Goal: Find specific page/section: Find specific page/section

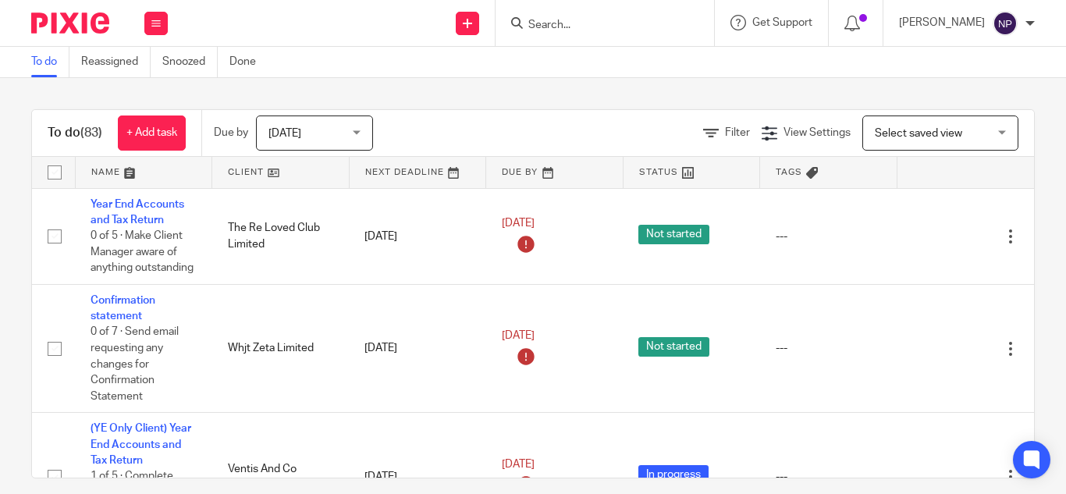
click at [568, 25] on input "Search" at bounding box center [597, 26] width 141 height 14
click at [575, 27] on input "Search" at bounding box center [597, 26] width 141 height 14
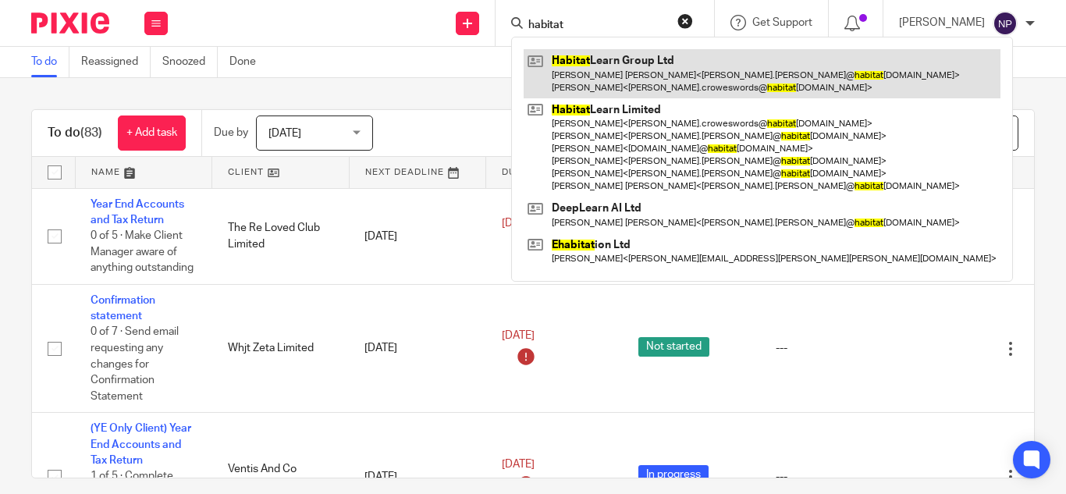
type input "habitat"
click at [616, 70] on link at bounding box center [762, 73] width 477 height 48
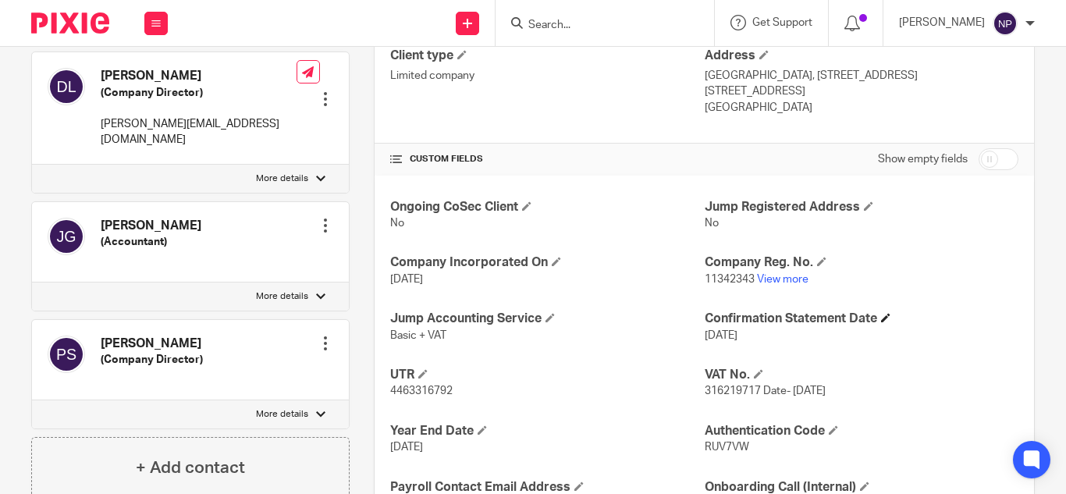
scroll to position [468, 0]
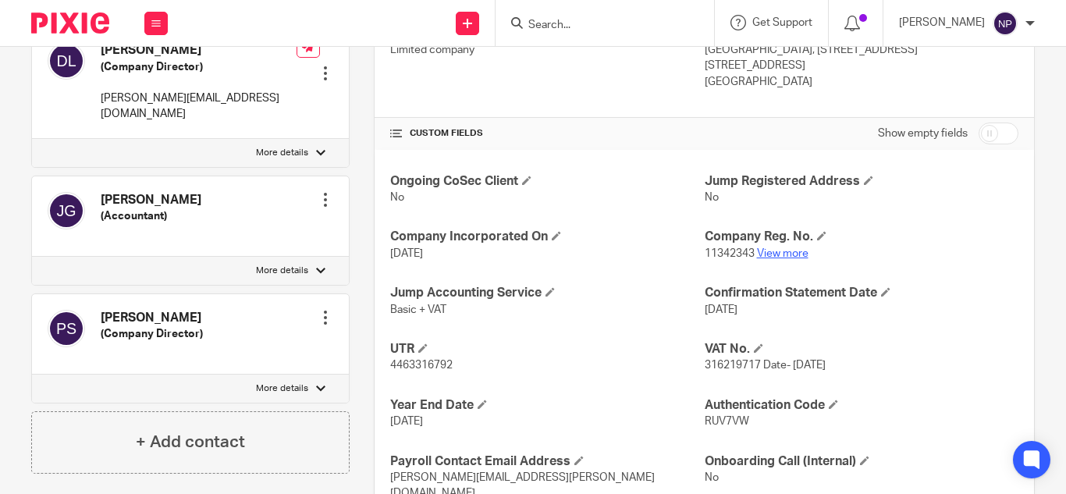
click at [781, 252] on link "View more" at bounding box center [783, 253] width 52 height 11
